Goal: Information Seeking & Learning: Learn about a topic

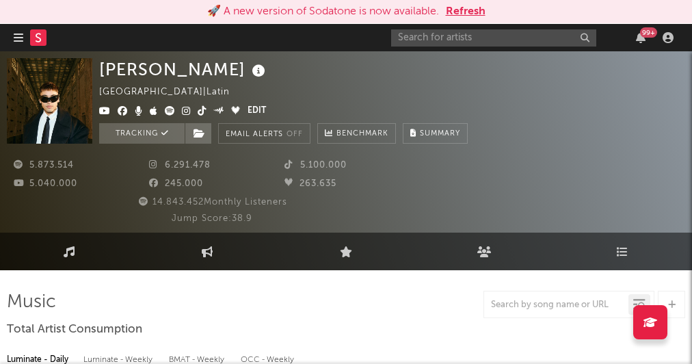
select select "6m"
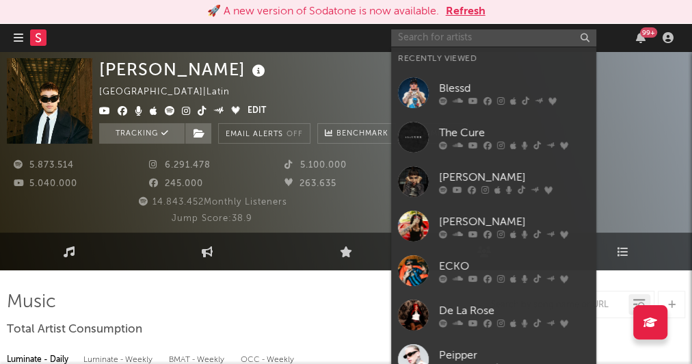
click at [435, 35] on input "text" at bounding box center [493, 37] width 205 height 17
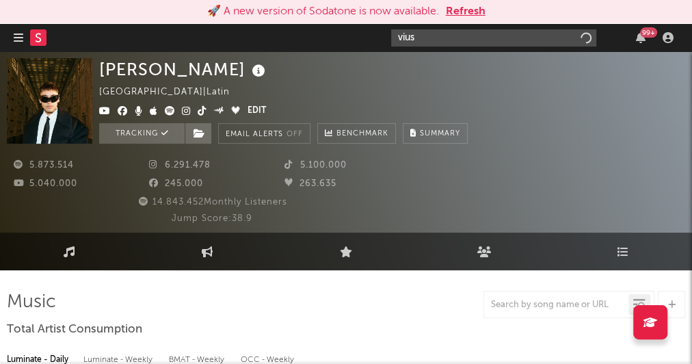
click at [422, 40] on input "vius" at bounding box center [493, 37] width 205 height 17
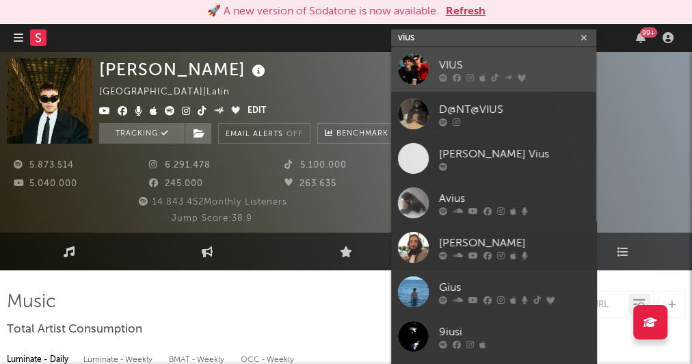
type input "vius"
click at [432, 64] on link "VIUS" at bounding box center [493, 69] width 205 height 44
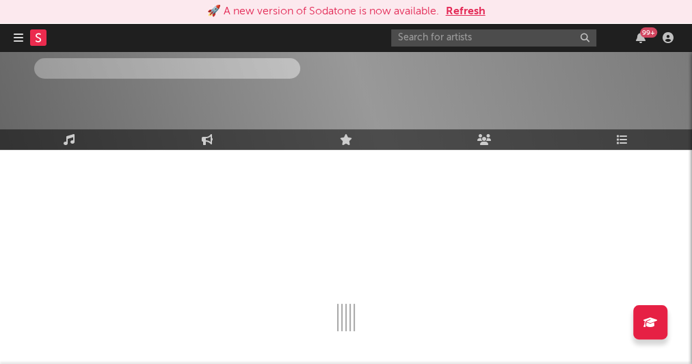
scroll to position [119, 0]
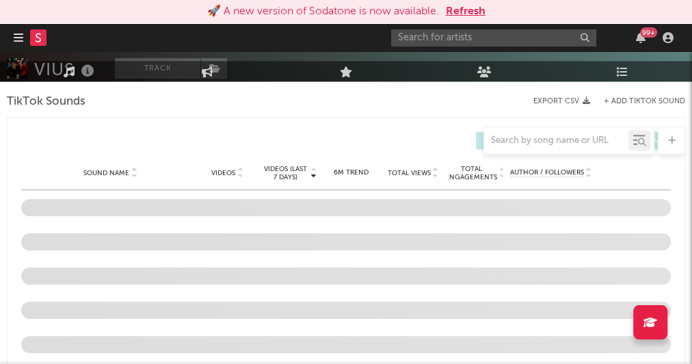
select select "6m"
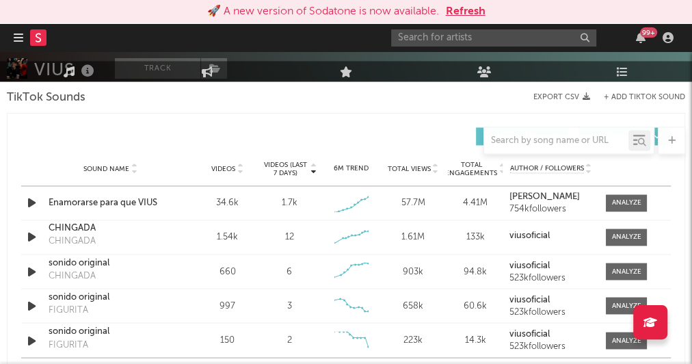
scroll to position [1034, 0]
click at [622, 195] on span at bounding box center [625, 203] width 41 height 17
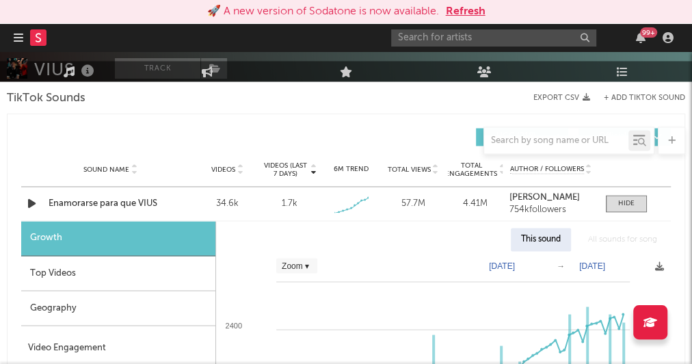
click at [81, 275] on div "Top Videos" at bounding box center [118, 273] width 194 height 35
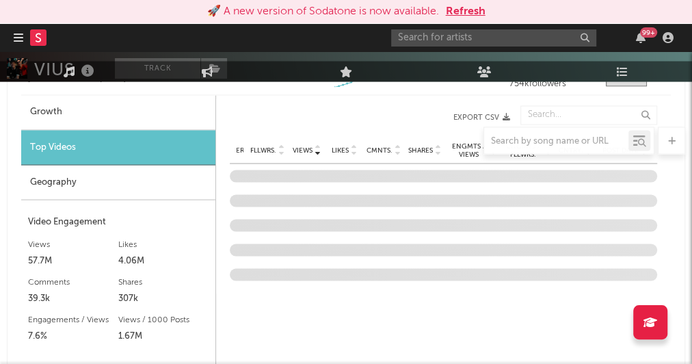
scroll to position [1217, 0]
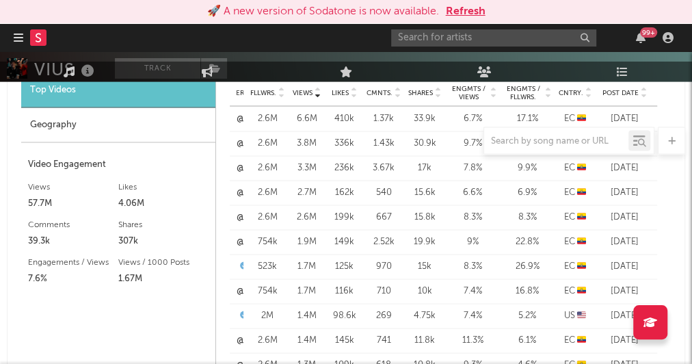
click at [672, 104] on div "Videos (last 7 days) Sound Name Videos Videos (last 7 days) Total Views Total E…" at bounding box center [346, 257] width 678 height 655
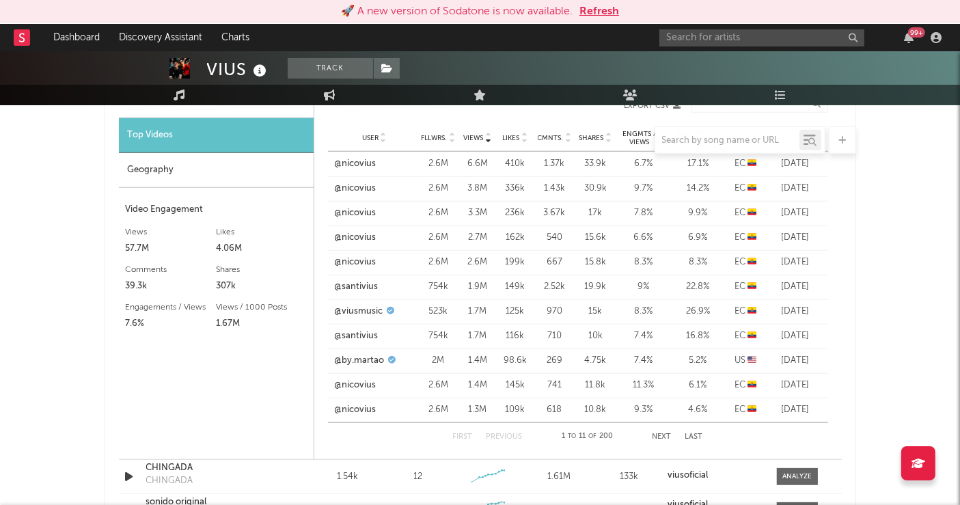
drag, startPoint x: 465, startPoint y: 1, endPoint x: 62, endPoint y: 318, distance: 512.9
click at [62, 318] on div "VIUS Track [GEOGRAPHIC_DATA] | Latin Edit Track Benchmark Summary 103.847 366.6…" at bounding box center [480, 182] width 960 height 2441
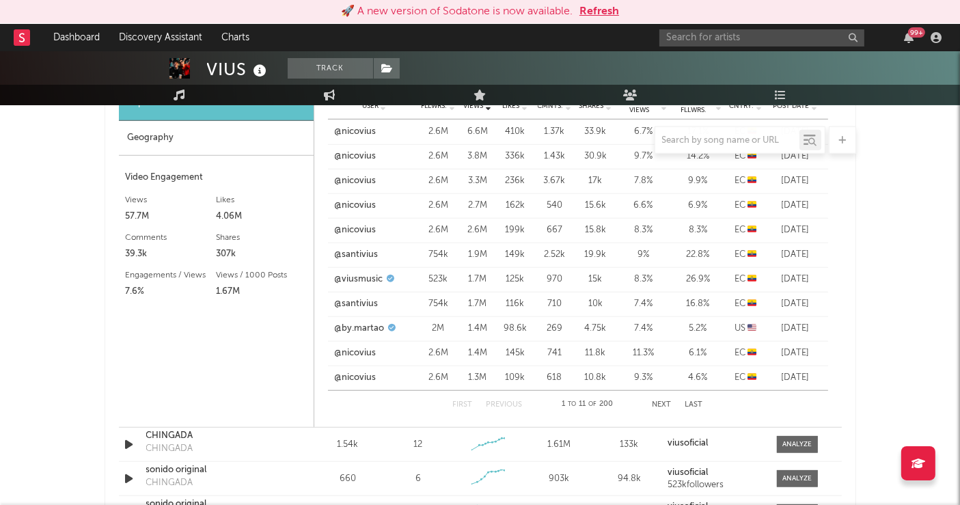
scroll to position [1121, 0]
click at [664, 363] on button "Next" at bounding box center [662, 406] width 19 height 8
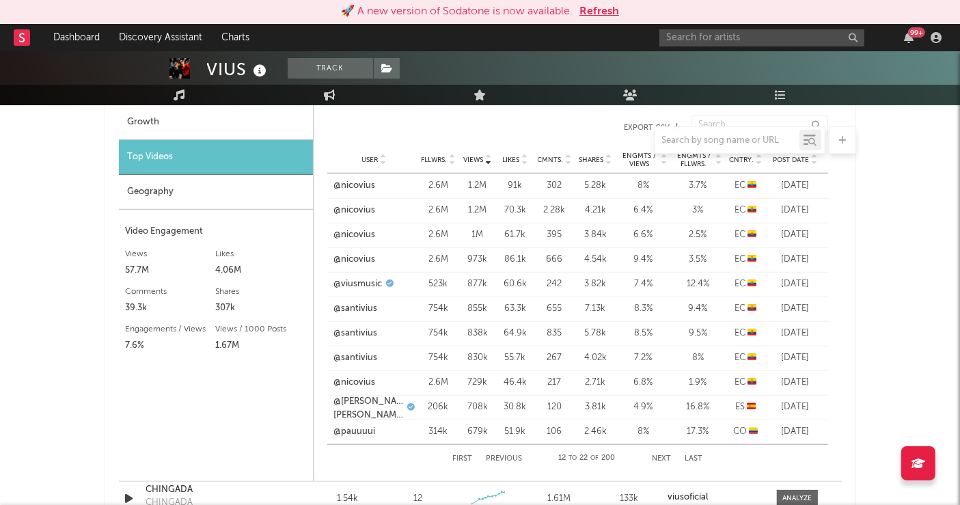
scroll to position [1067, 0]
click at [664, 363] on button "Next" at bounding box center [661, 460] width 19 height 8
click at [460, 363] on button "First" at bounding box center [463, 460] width 20 height 8
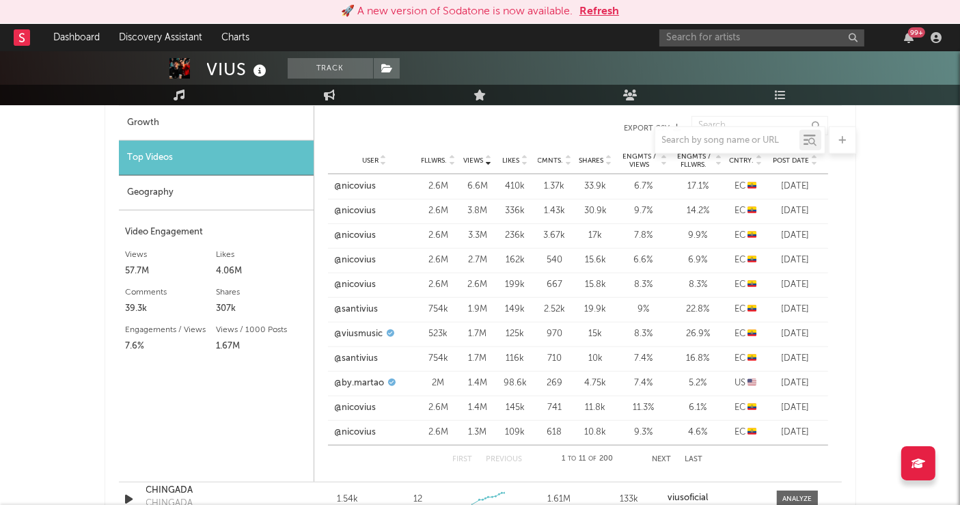
click at [460, 363] on button "First" at bounding box center [463, 460] width 20 height 8
click at [657, 363] on button "Next" at bounding box center [662, 460] width 19 height 8
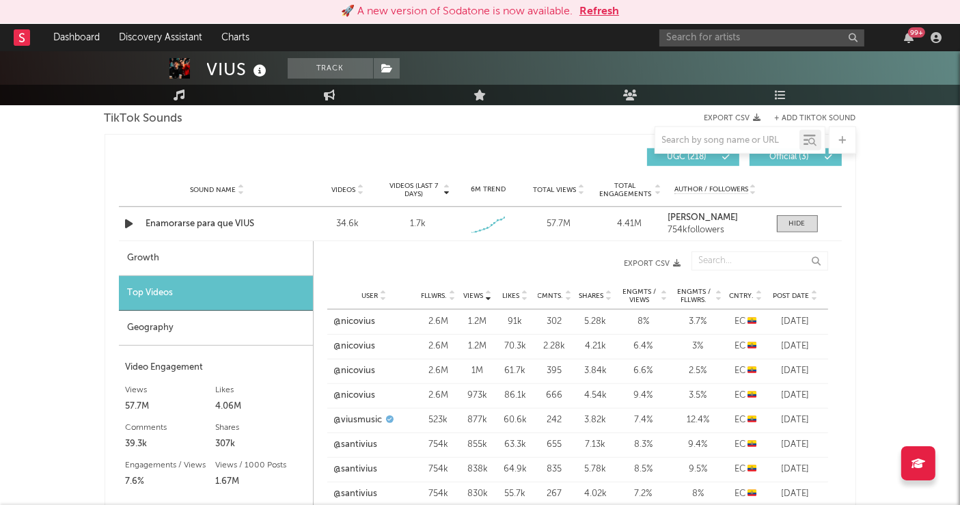
scroll to position [927, 0]
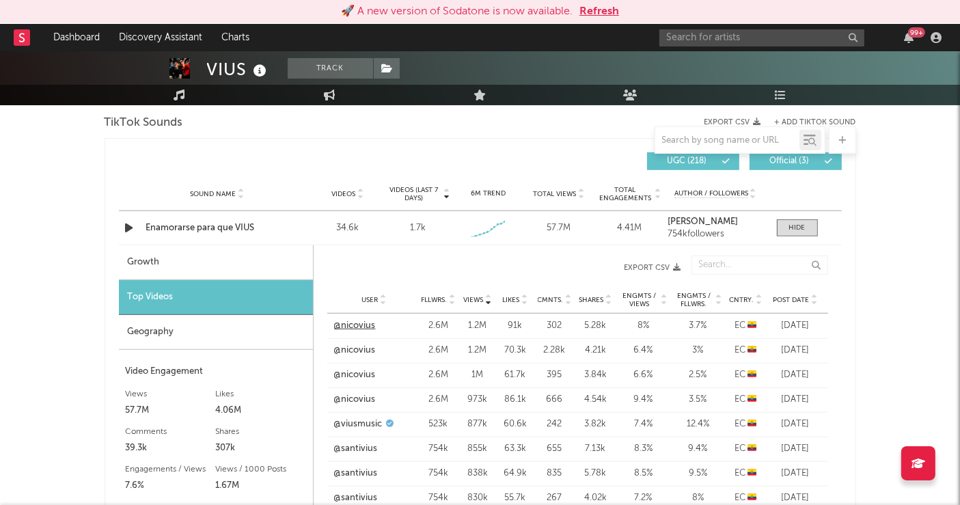
click at [356, 323] on link "@nicovius" at bounding box center [355, 326] width 42 height 14
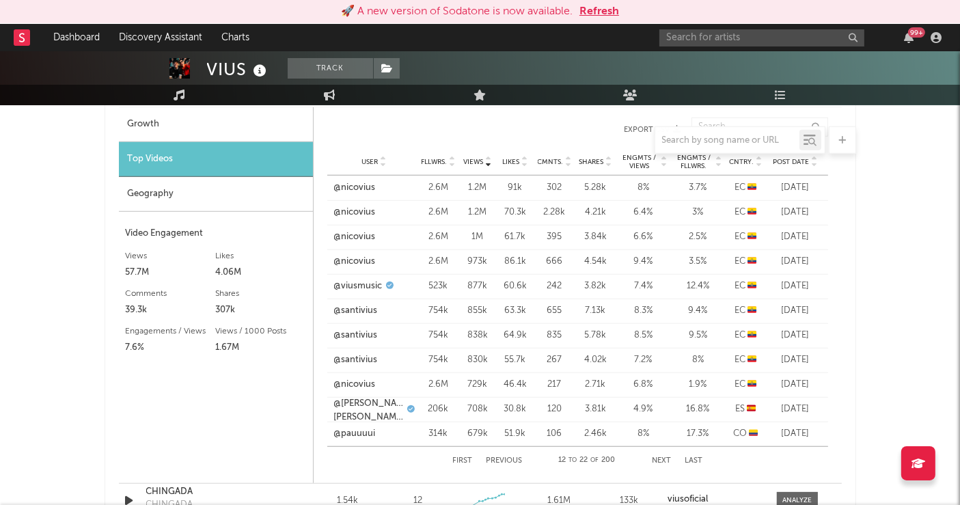
scroll to position [1066, 0]
click at [463, 363] on button "First" at bounding box center [462, 460] width 20 height 8
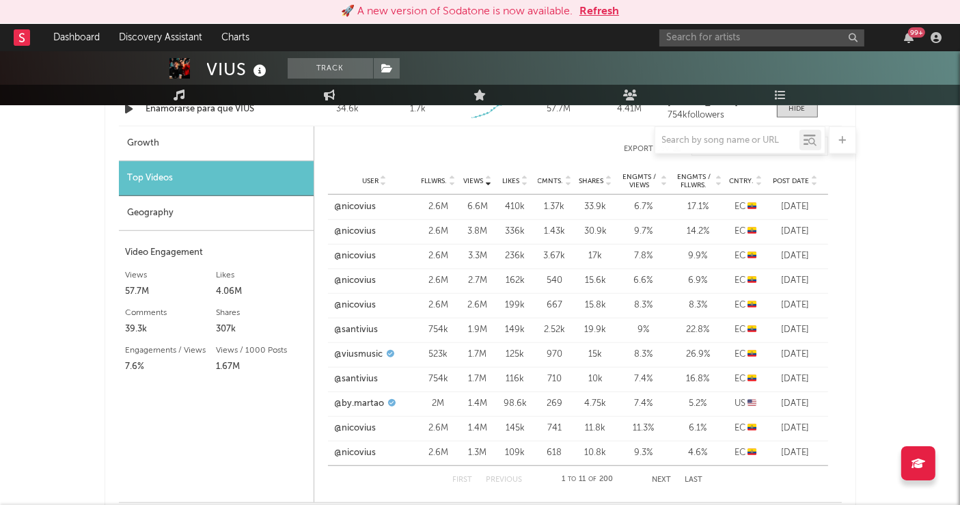
scroll to position [1078, 0]
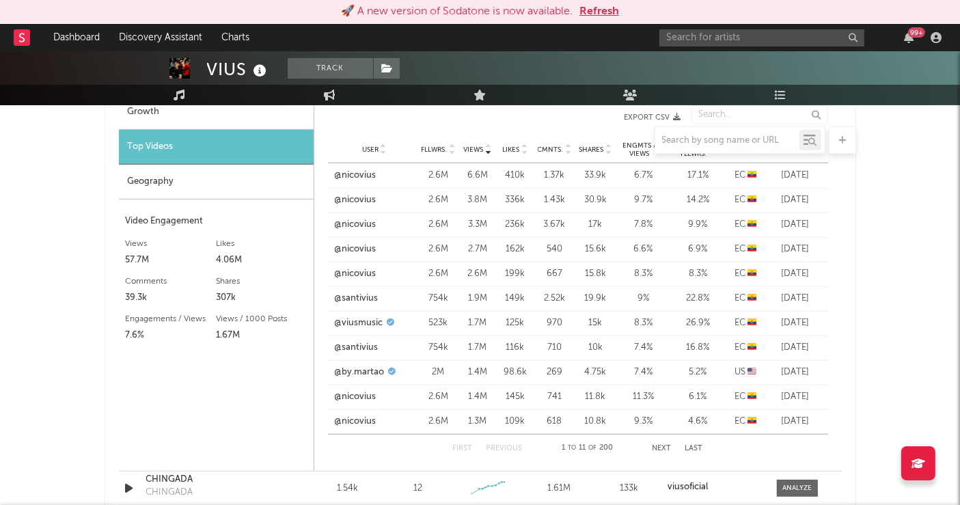
click at [655, 363] on button "Next" at bounding box center [662, 449] width 19 height 8
click at [468, 363] on button "First" at bounding box center [462, 449] width 20 height 8
